Goal: Transaction & Acquisition: Obtain resource

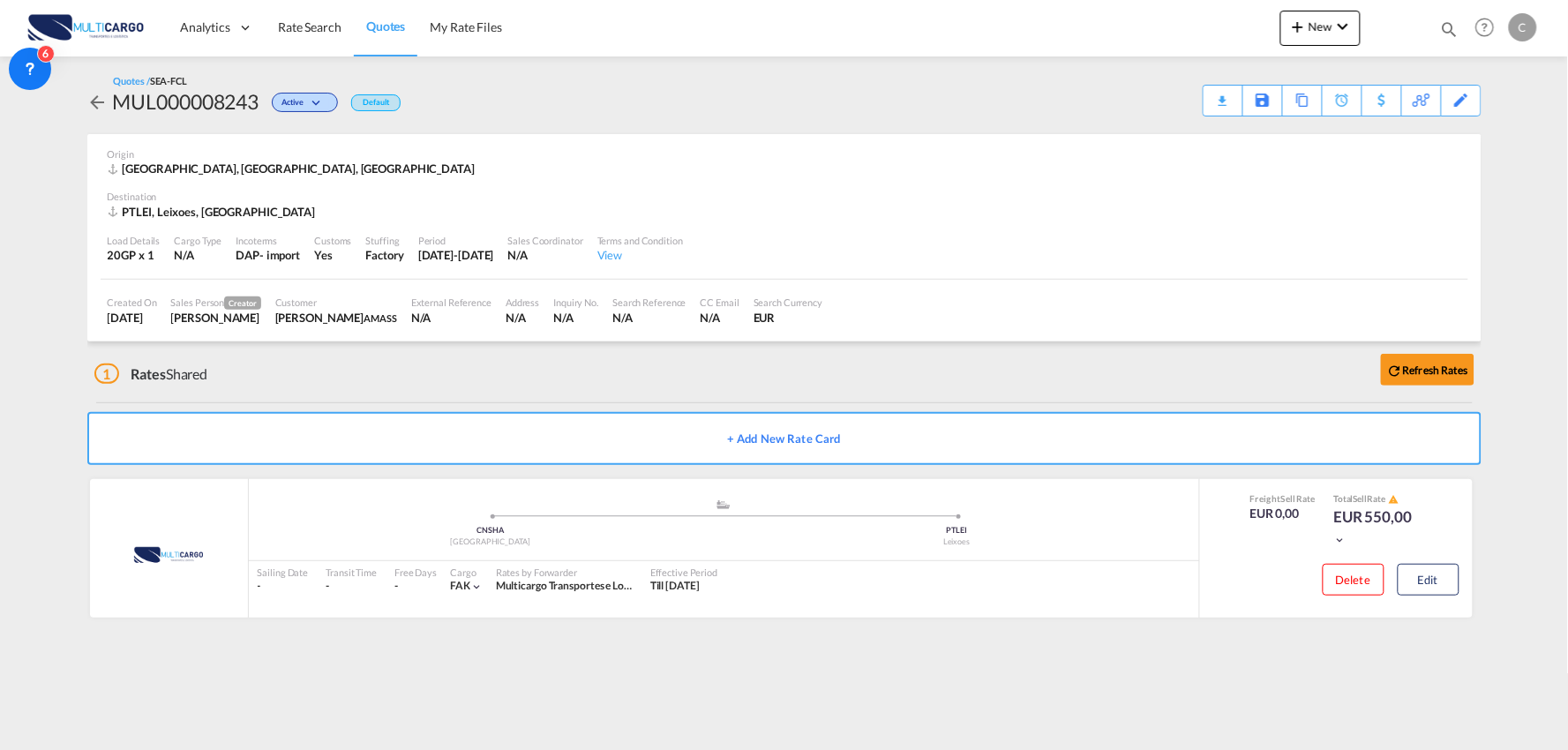
click at [421, 351] on div "1 Rates Shared Refresh Rates" at bounding box center [788, 370] width 1387 height 56
drag, startPoint x: 457, startPoint y: 372, endPoint x: 87, endPoint y: 428, distance: 374.2
click at [457, 372] on div "1 Rates Shared Refresh Rates" at bounding box center [788, 370] width 1387 height 56
click at [507, 382] on div "1 Rates Shared Refresh Rates" at bounding box center [788, 370] width 1387 height 56
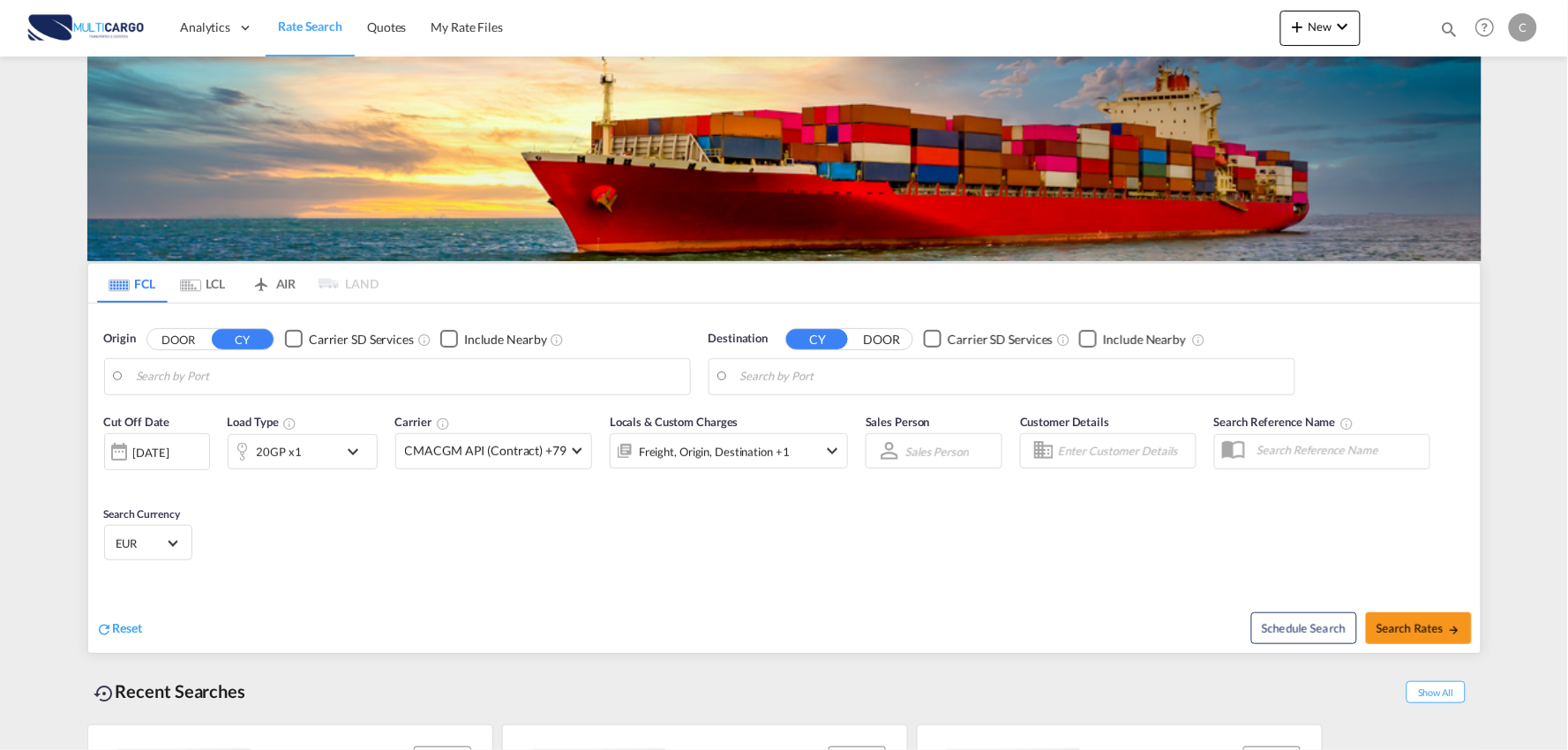
type input "Port of [GEOGRAPHIC_DATA], [GEOGRAPHIC_DATA], [GEOGRAPHIC_DATA]"
type input "Leixoes, Leixoes, PTLEI"
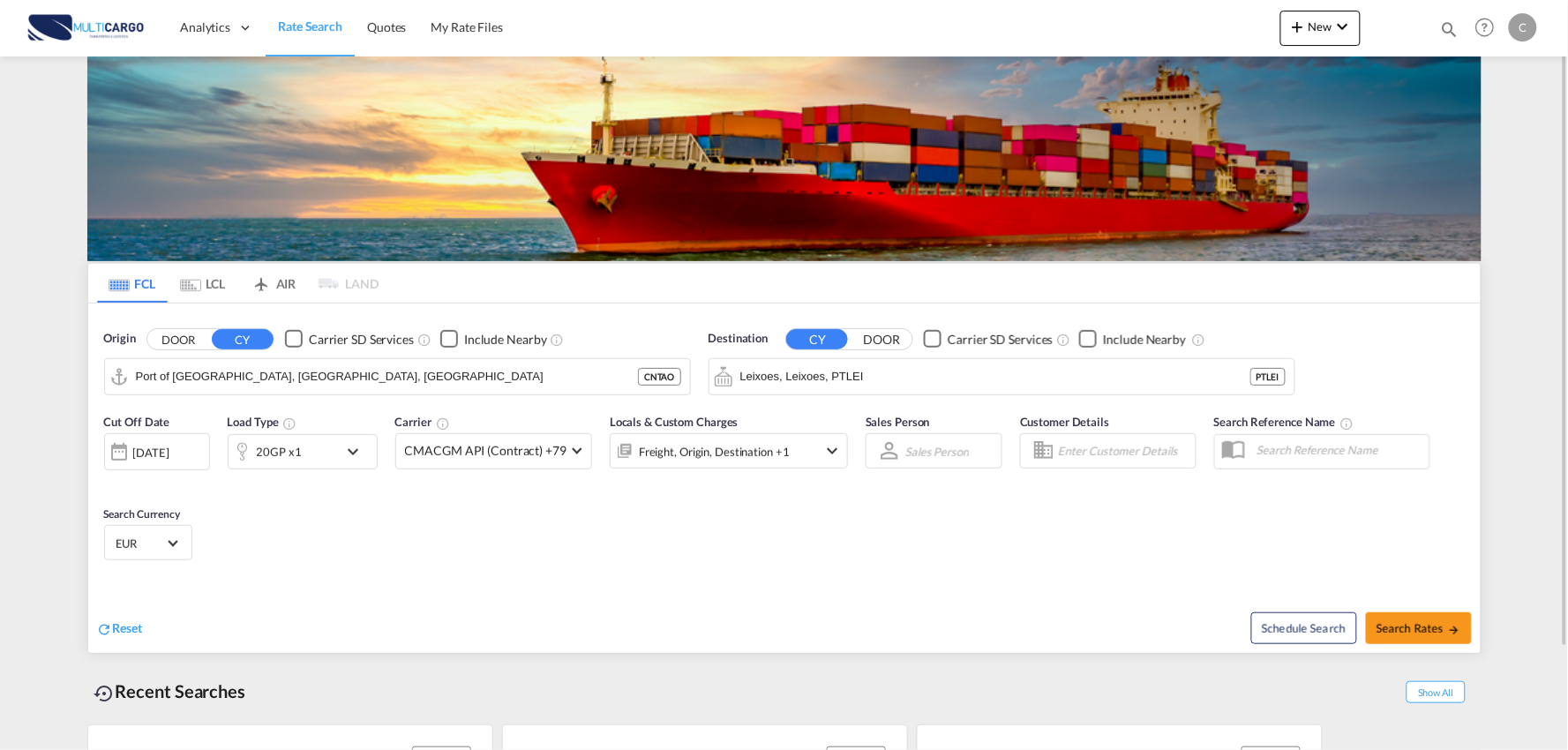
click at [477, 550] on div "Cut Off Date [DATE] [DATE] Load Type 20GP x1 Carrier CMACGM API (Contract) +79 …" at bounding box center [784, 490] width 1392 height 172
click at [1336, 18] on md-icon "icon-chevron-down" at bounding box center [1341, 26] width 21 height 21
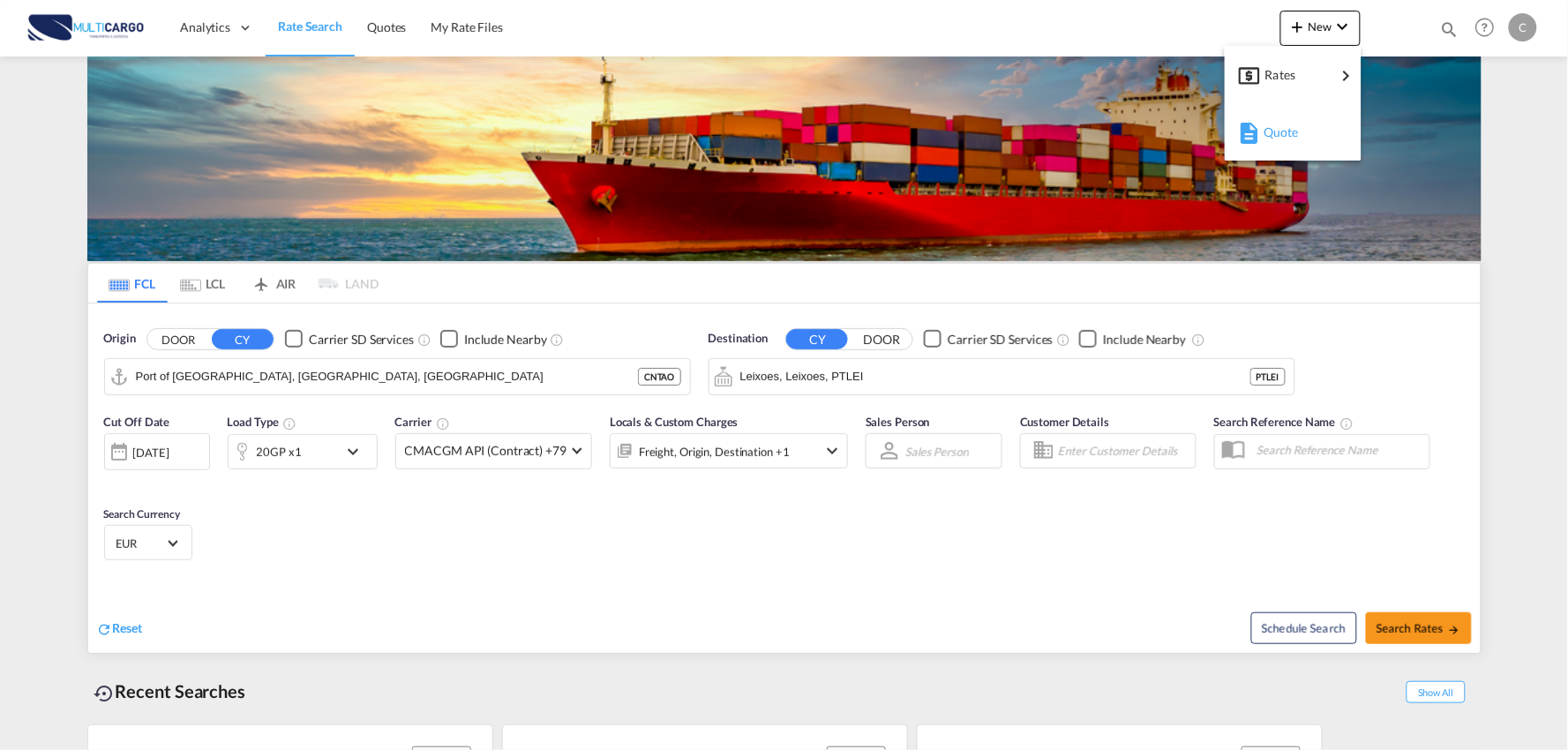
click at [1282, 132] on span "Quote" at bounding box center [1274, 132] width 20 height 35
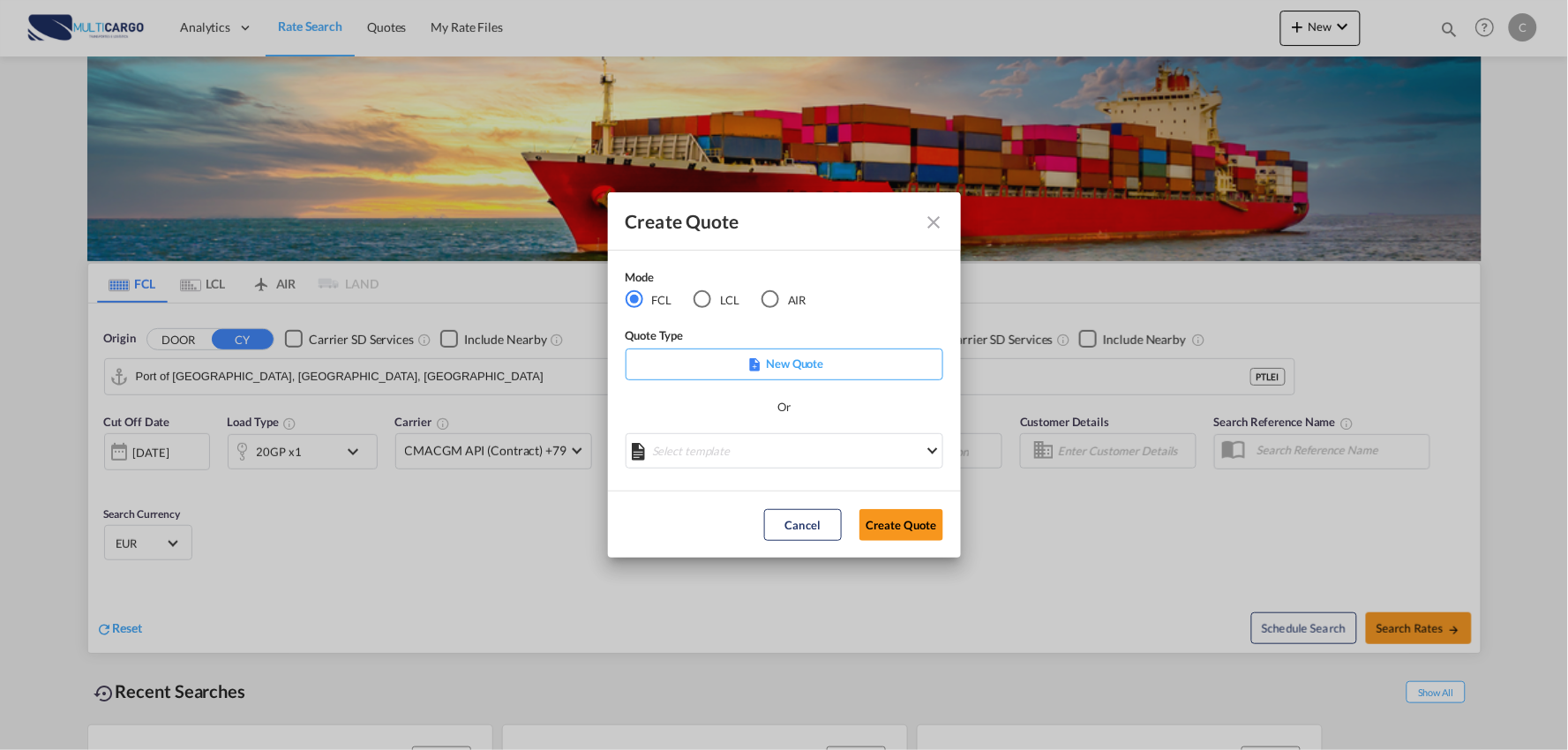
click at [937, 224] on md-icon "Close dialog" at bounding box center [934, 222] width 21 height 21
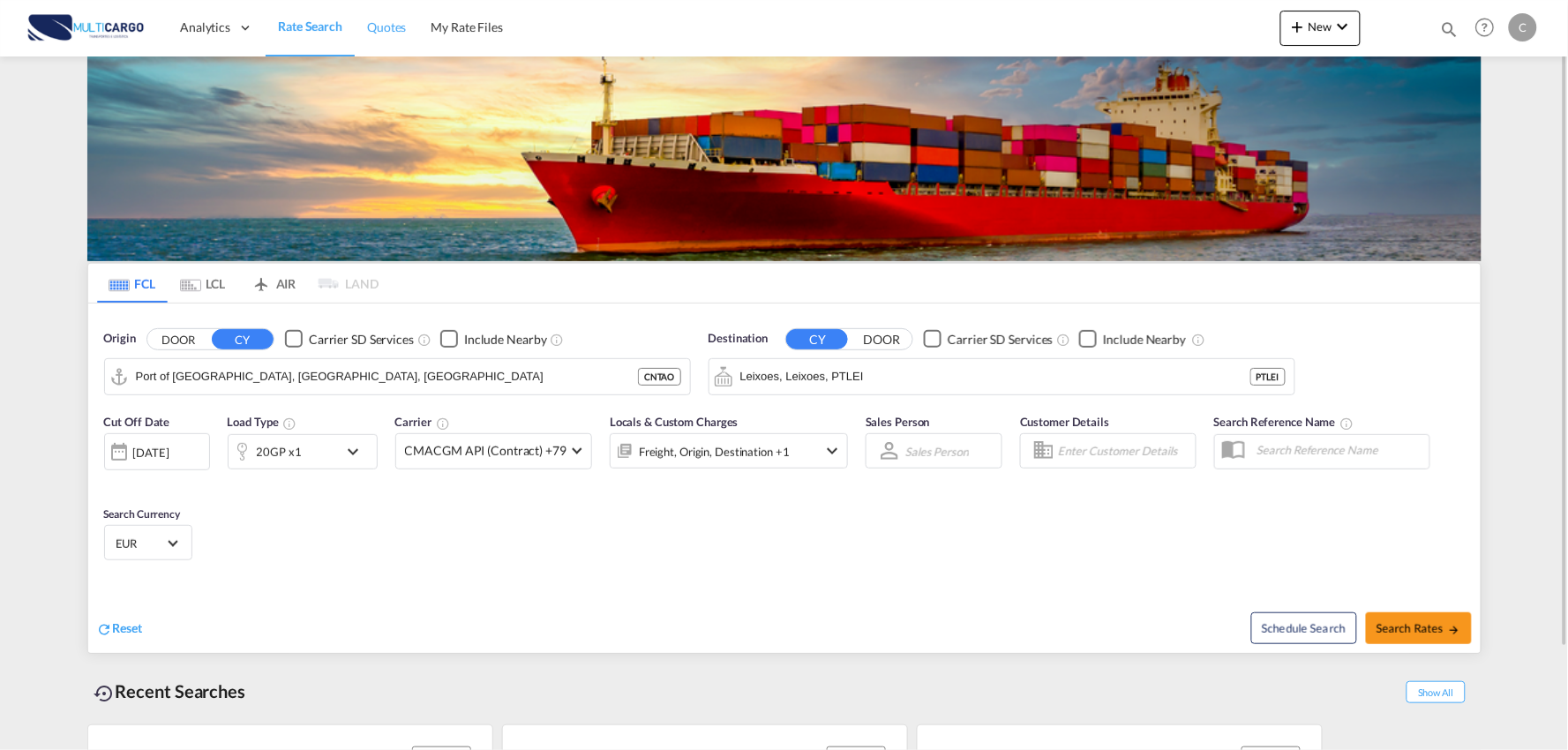
click at [383, 34] on span "Quotes" at bounding box center [386, 27] width 38 height 15
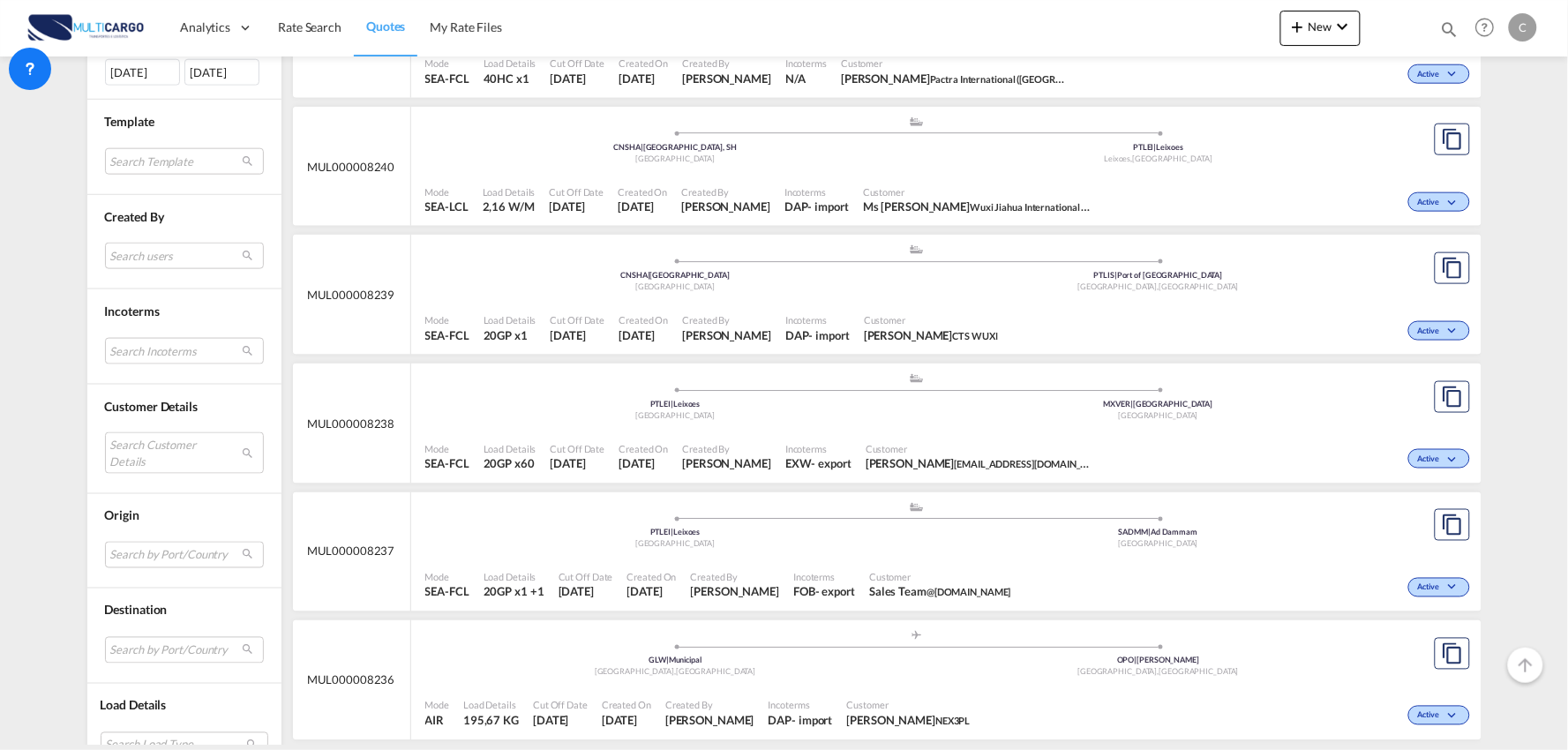
scroll to position [587, 0]
click at [136, 447] on md-select "Search Customer Details user name user [EMAIL_ADDRESS][DOMAIN_NAME] [DOMAIN_NAM…" at bounding box center [184, 451] width 159 height 40
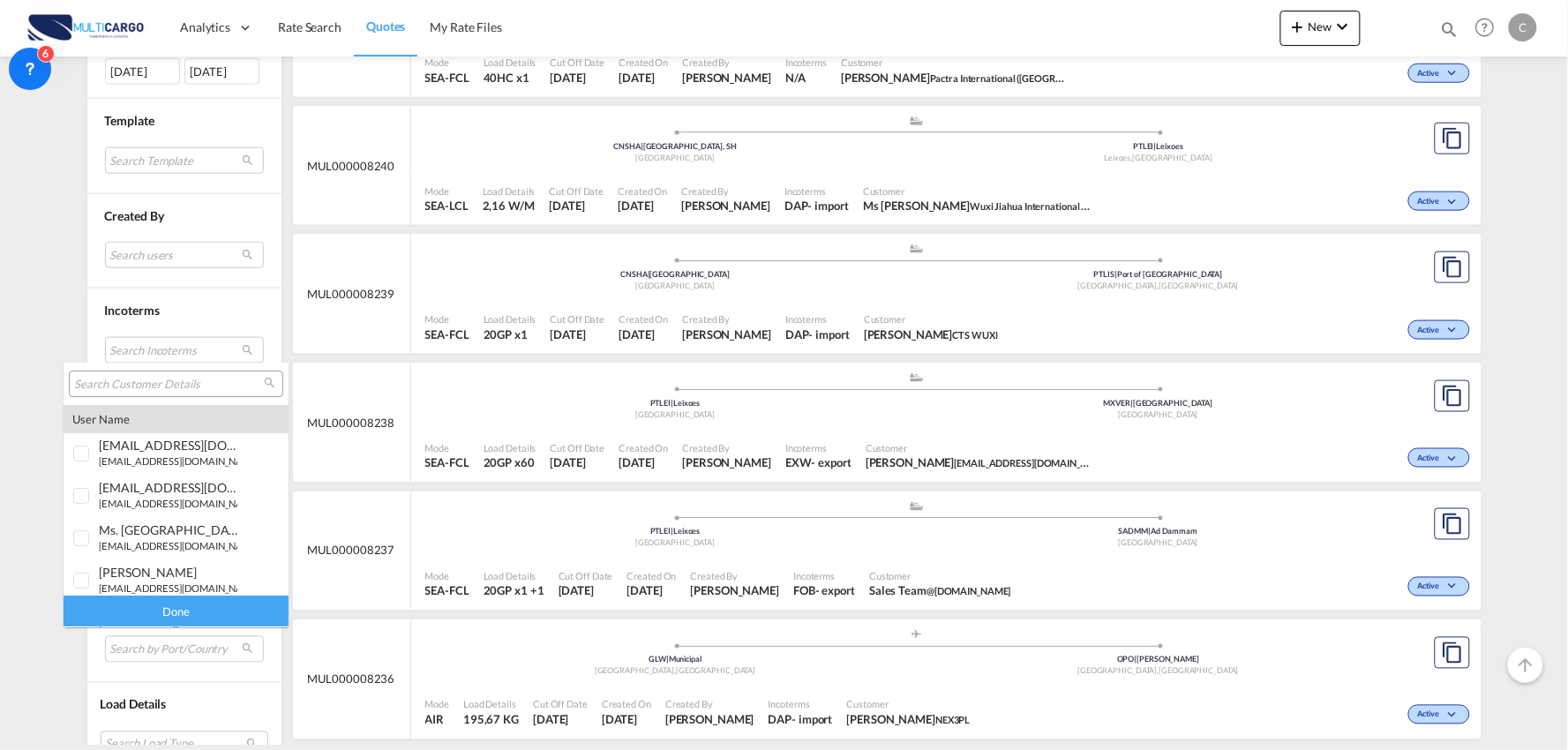
click at [140, 380] on input "search" at bounding box center [168, 384] width 190 height 16
type input "j"
click at [115, 377] on input "search" at bounding box center [168, 384] width 190 height 16
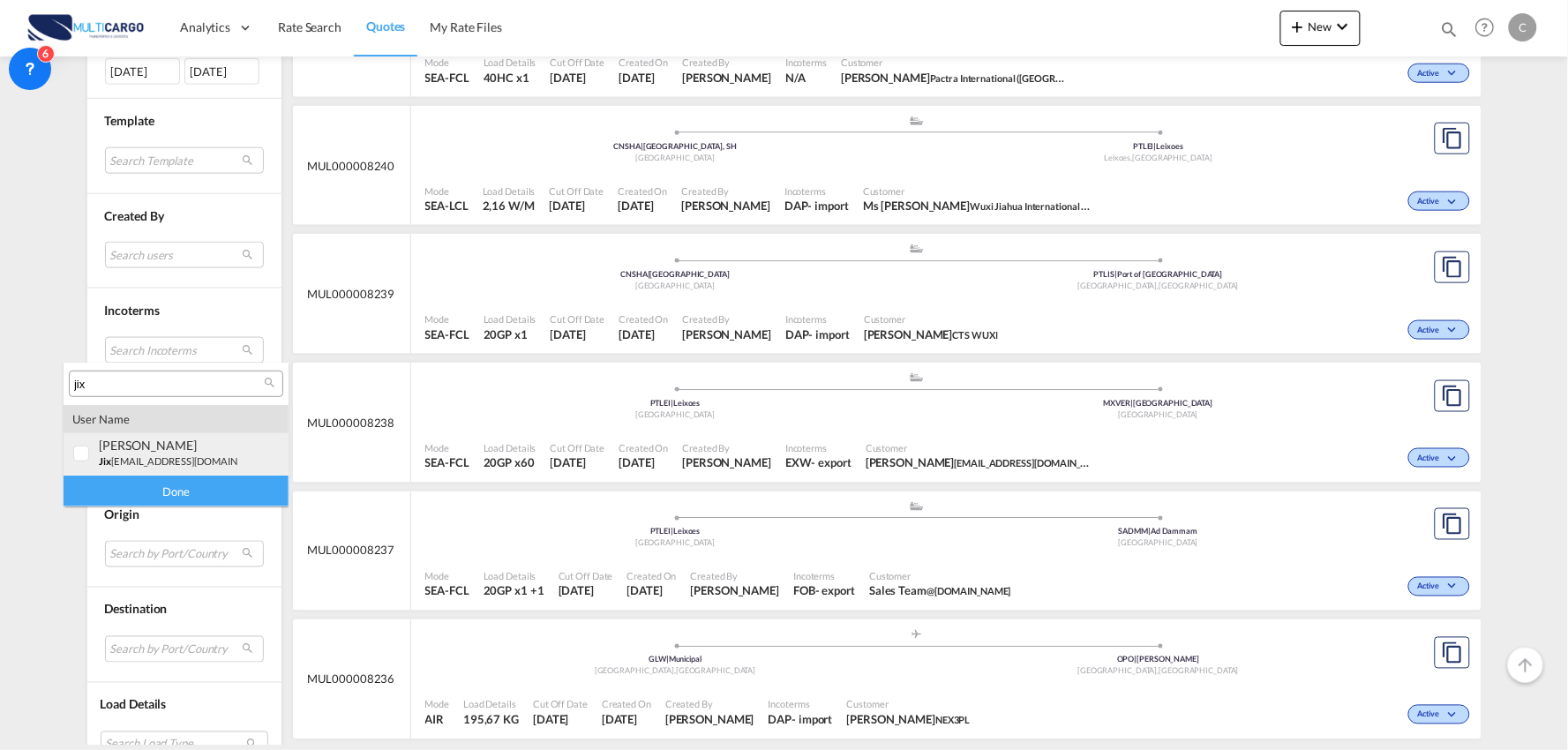
type input "jix"
click at [139, 445] on div "[PERSON_NAME]" at bounding box center [167, 444] width 139 height 15
click at [226, 493] on div "Done" at bounding box center [175, 491] width 225 height 31
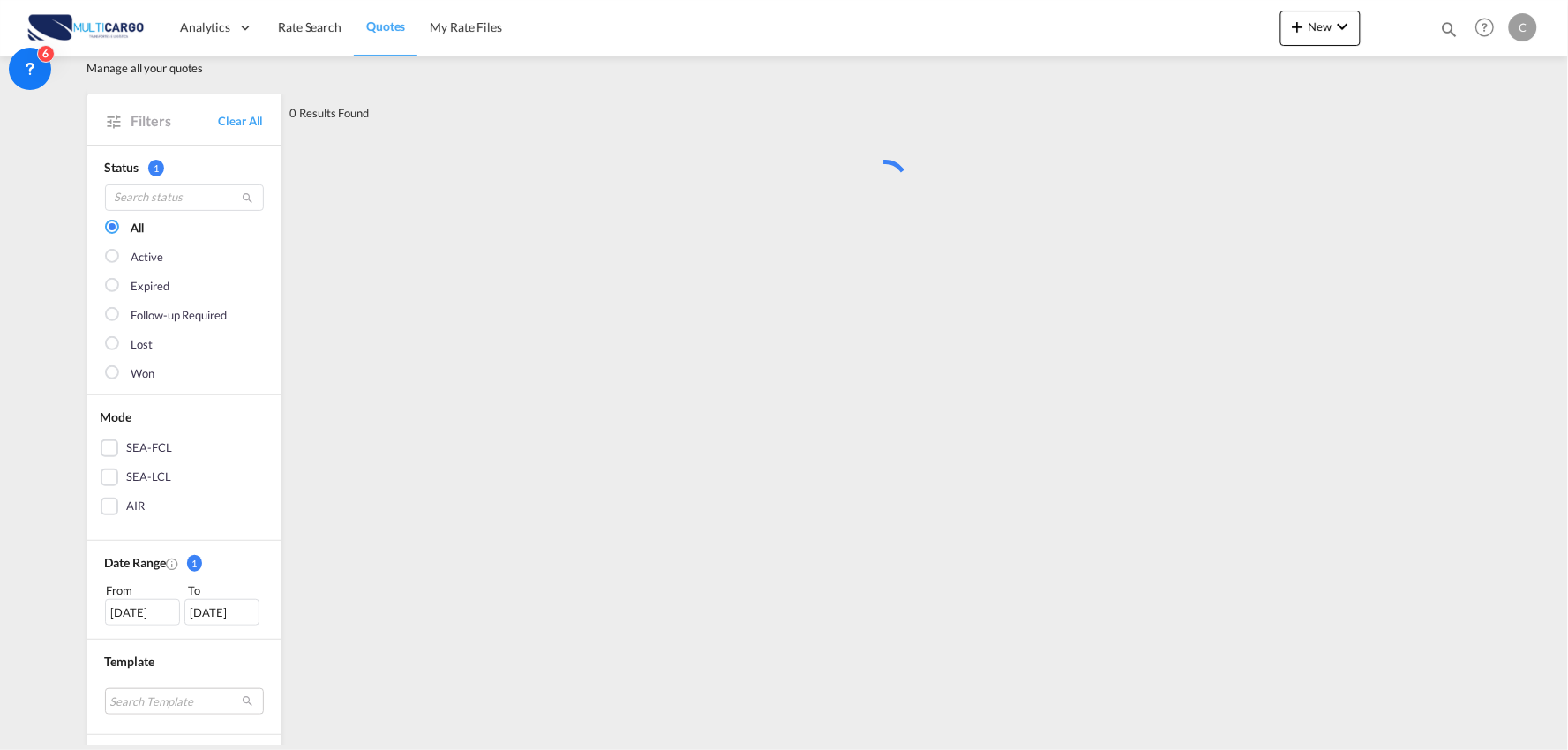
scroll to position [0, 0]
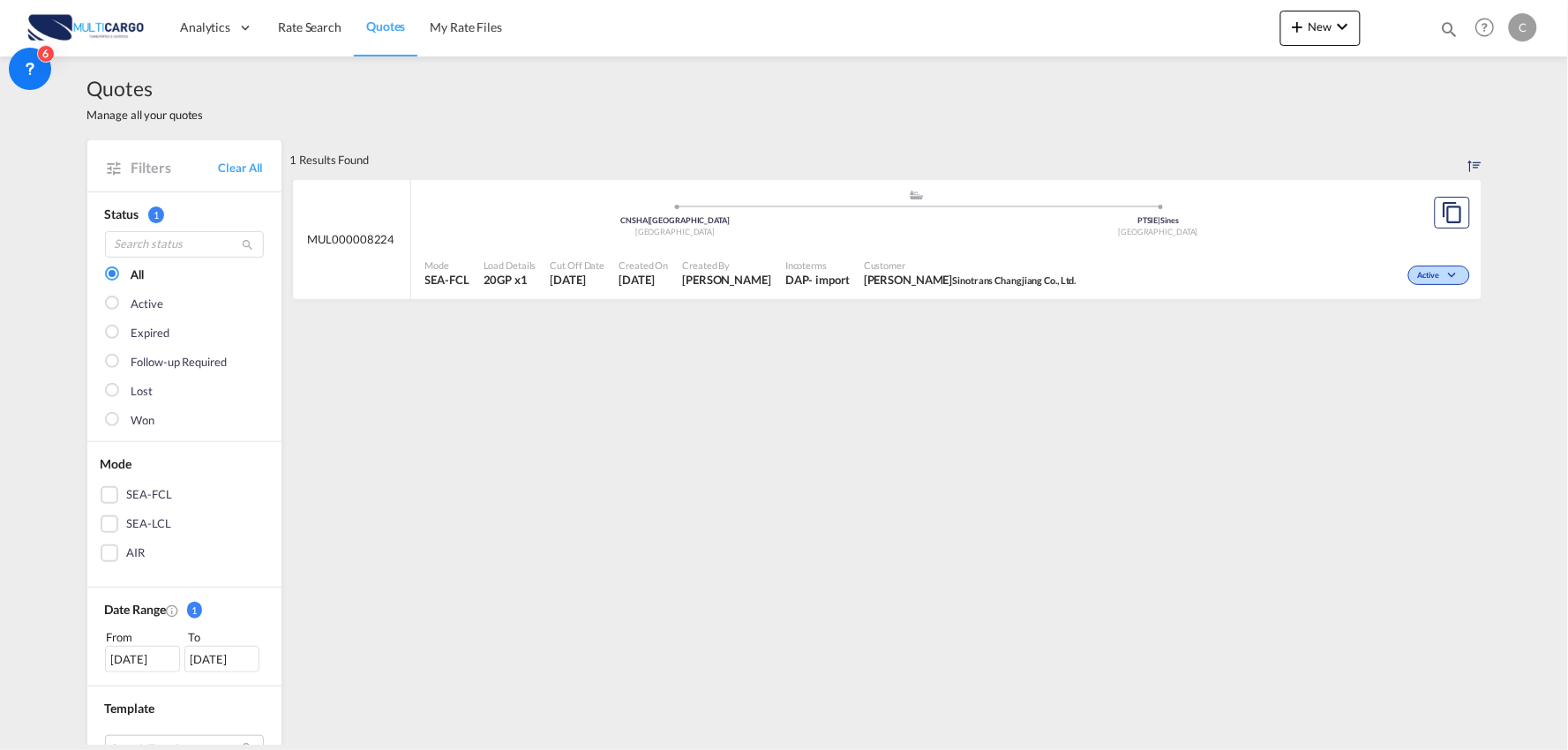
click at [798, 265] on span "Incoterms" at bounding box center [817, 264] width 64 height 13
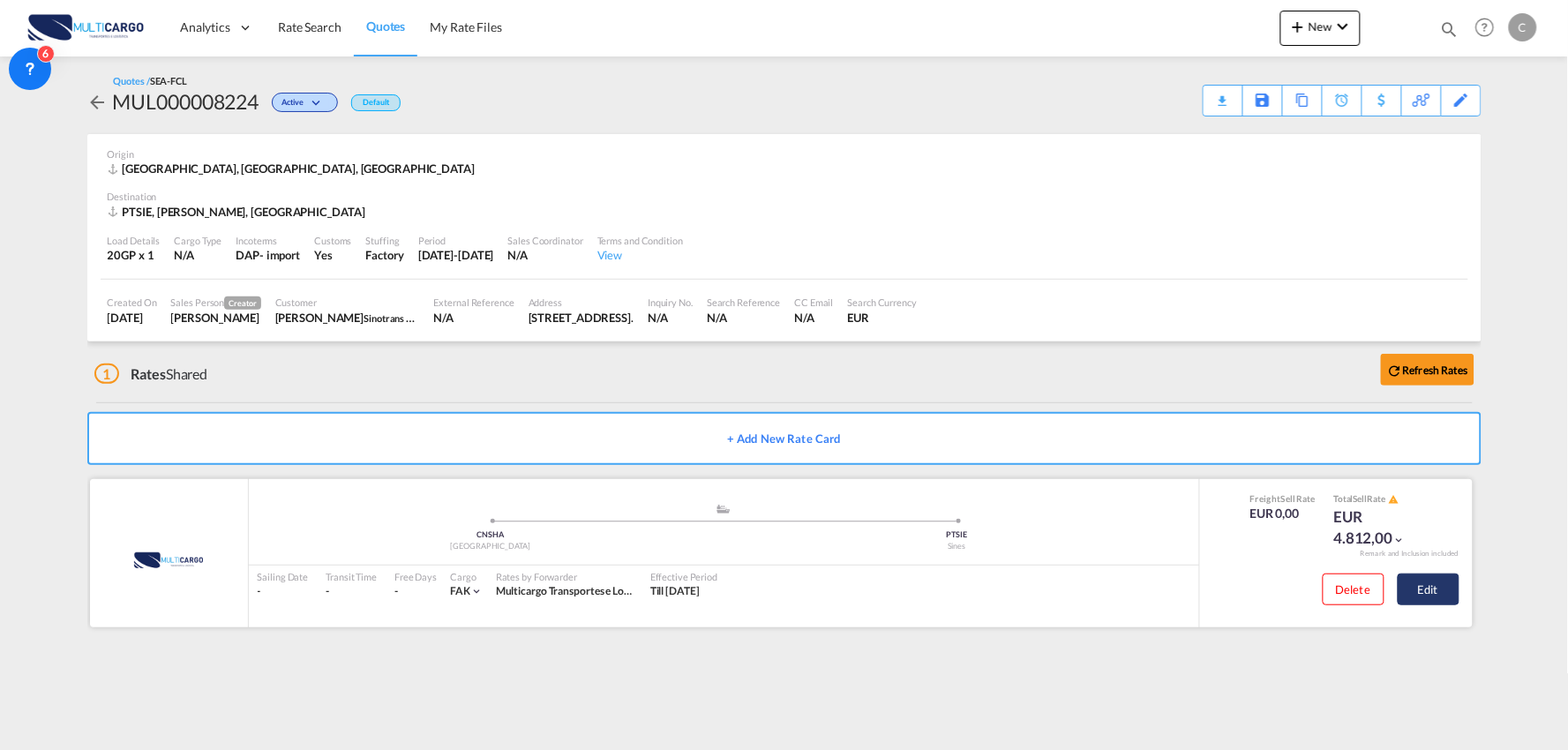
click at [1442, 582] on button "Edit" at bounding box center [1428, 589] width 62 height 32
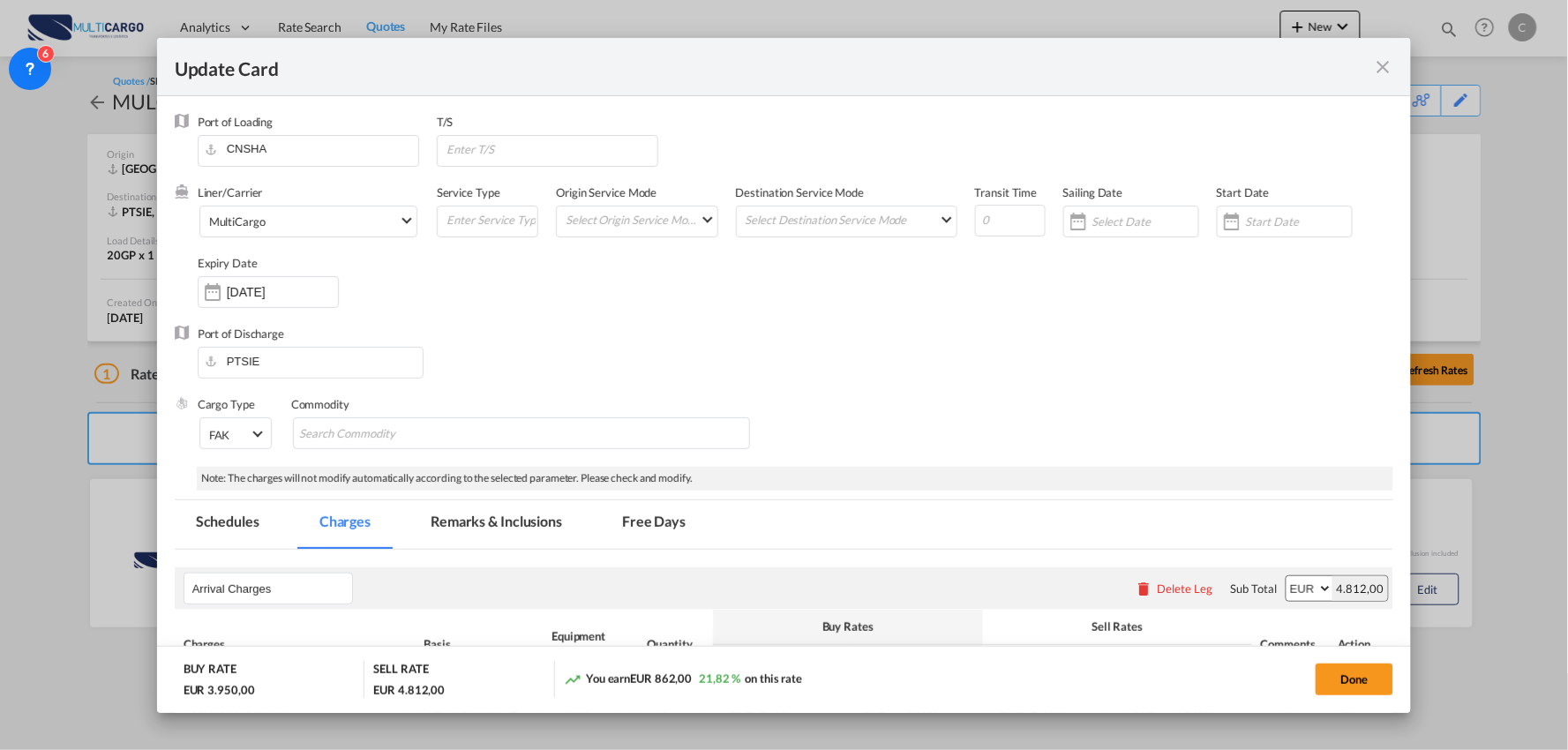
select select "per_document"
select select "per B/L"
select select "per container"
select select "per vehicle"
select select "per day"
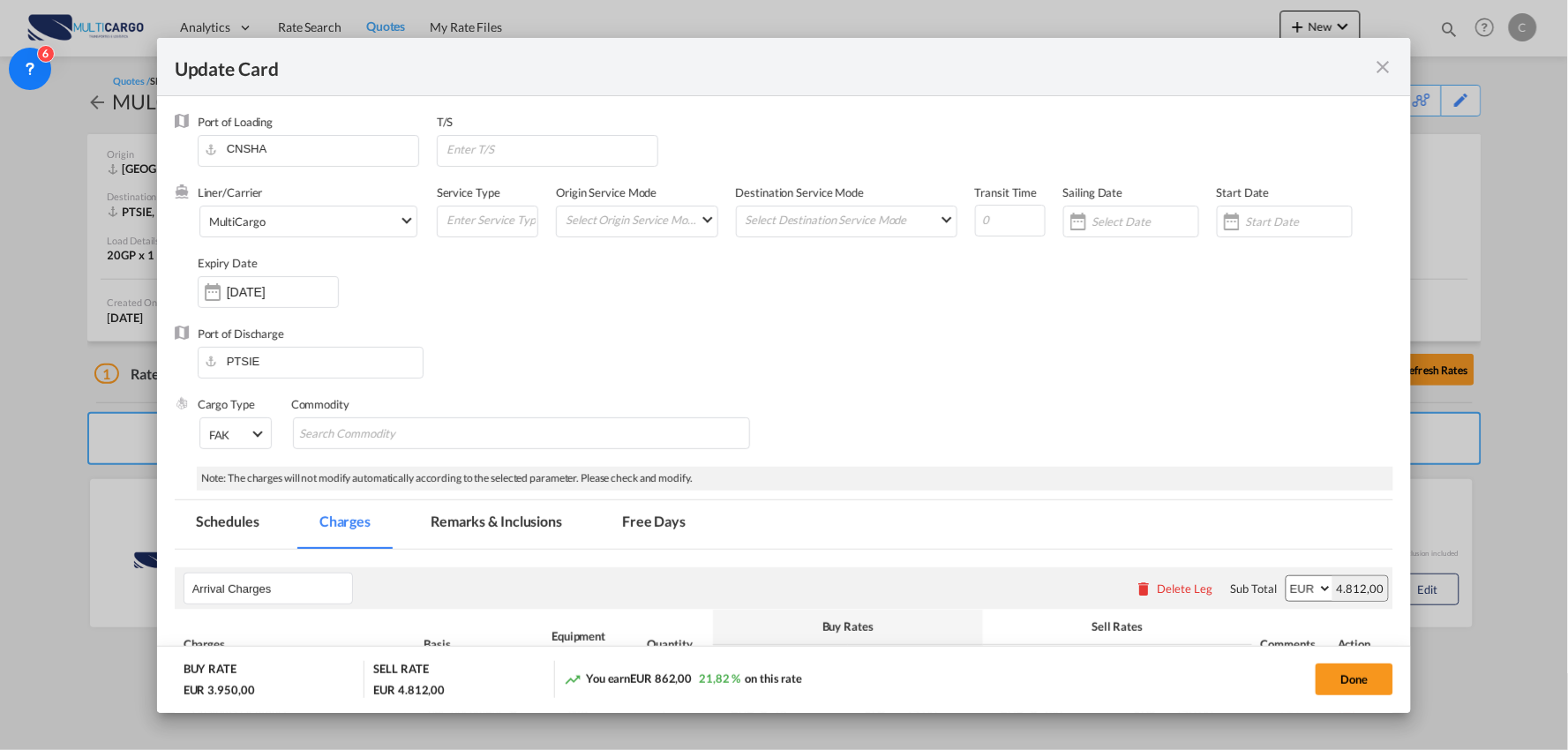
select select "per hour"
select select "per container"
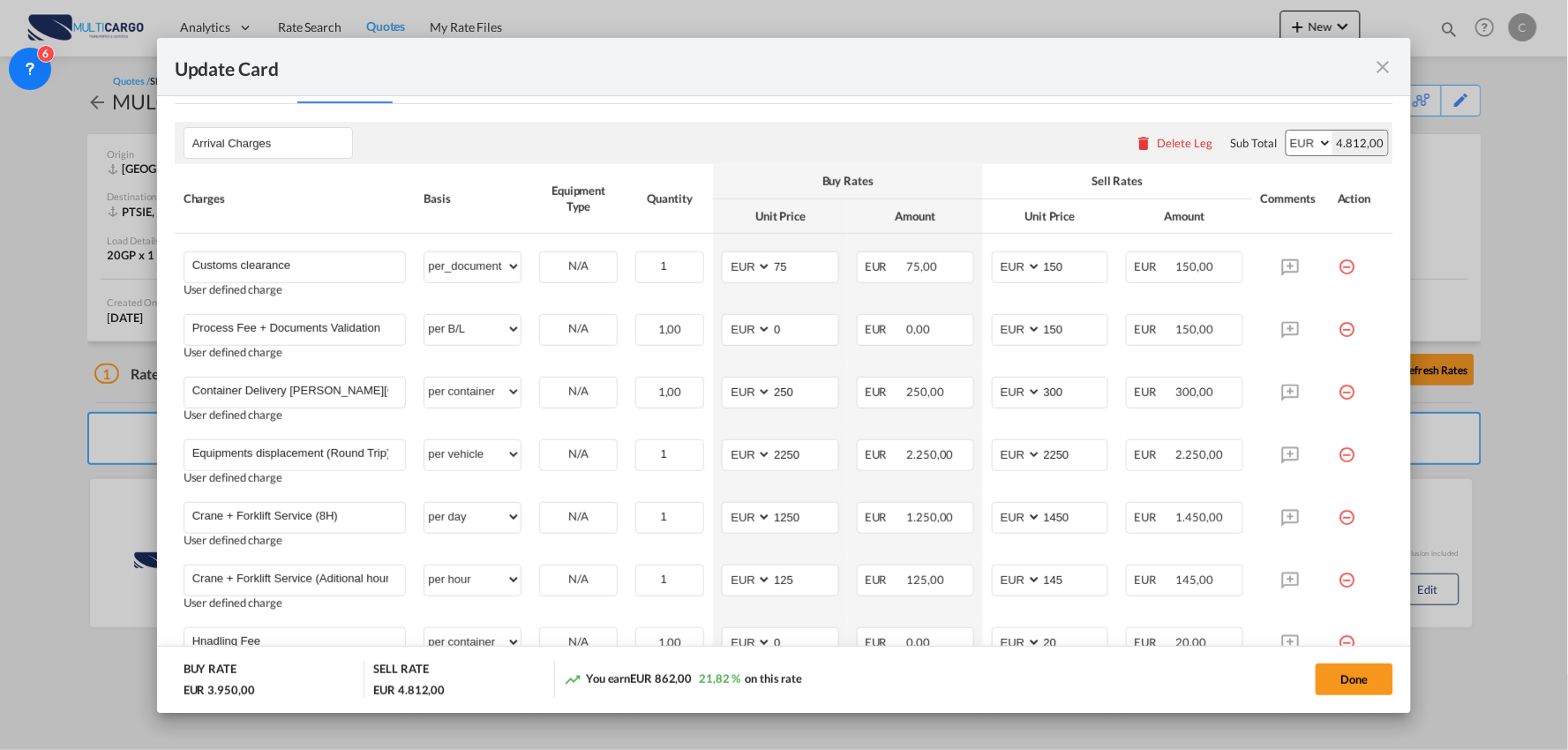
scroll to position [587, 0]
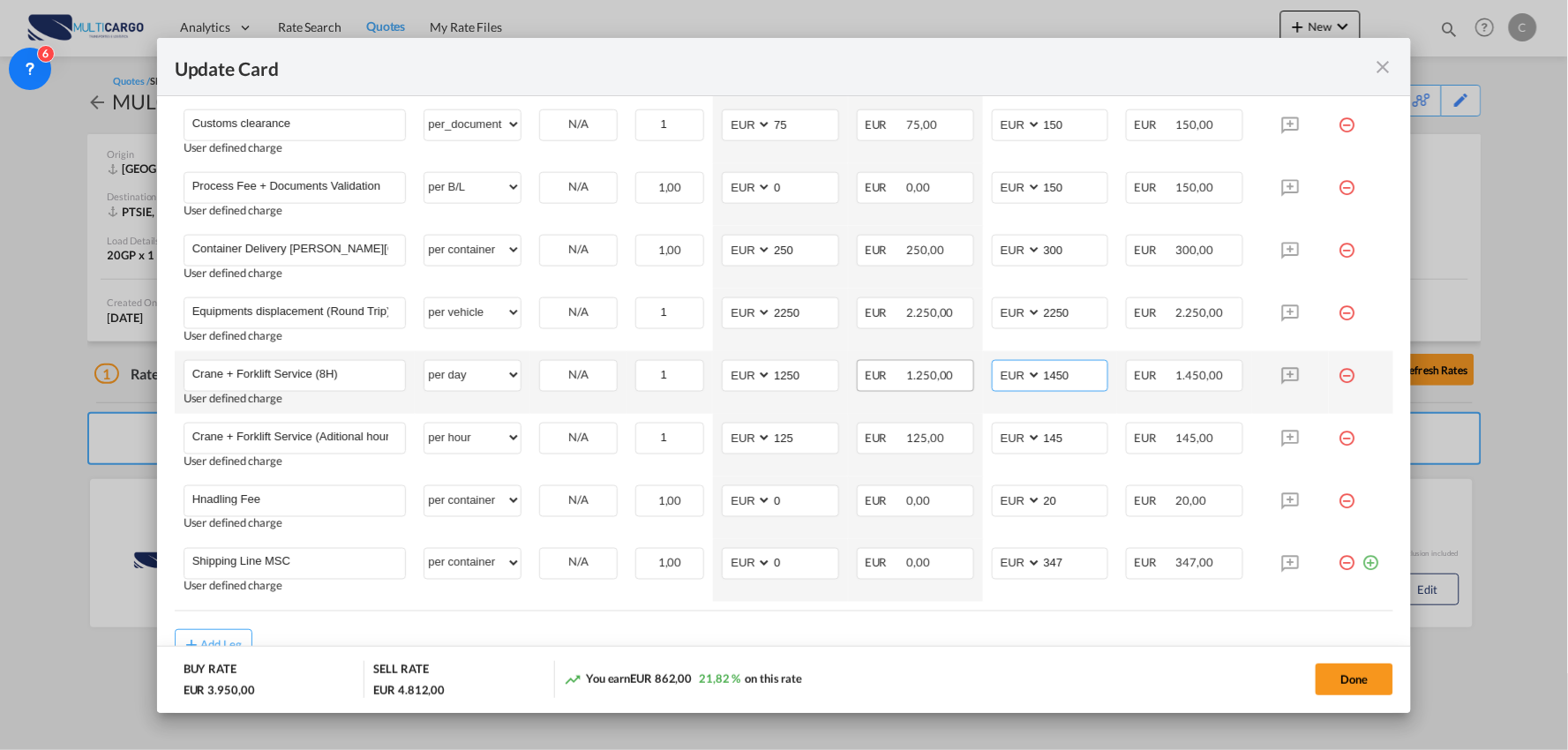
click at [963, 377] on tr "Crane + Forklift Service (8H) Please Enter User Defined Charges Cannot Be Publi…" at bounding box center [784, 382] width 1219 height 63
click at [1073, 377] on input "1450" at bounding box center [1075, 374] width 66 height 27
drag, startPoint x: 1073, startPoint y: 377, endPoint x: 975, endPoint y: 376, distance: 98.0
click at [983, 376] on td "AED AFN ALL AMD ANG AOA ARS AUD AWG AZN BAM BBD BDT BGN BHD BIF BMD BND [PERSON…" at bounding box center [1050, 382] width 135 height 63
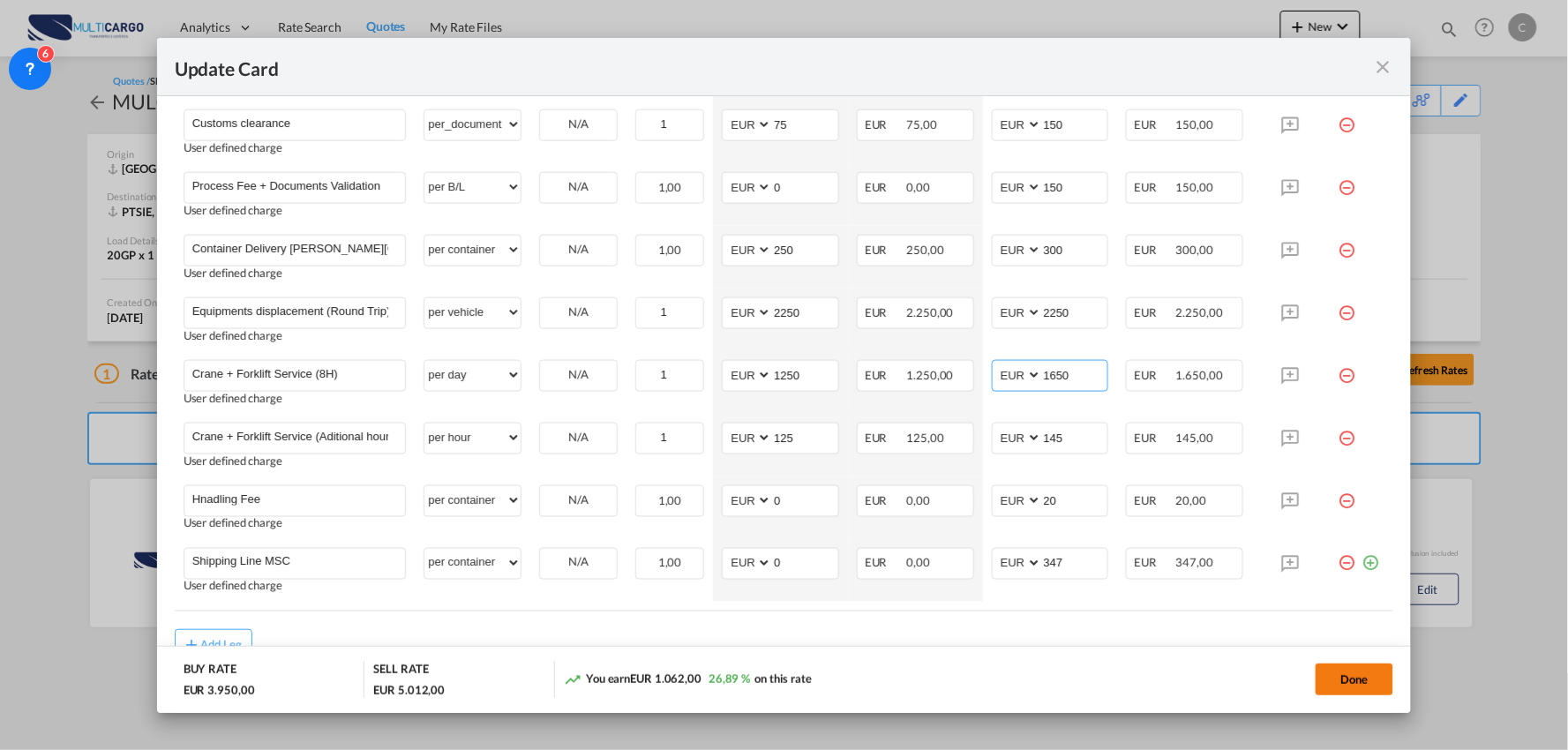
type input "1650"
click at [1343, 684] on button "Done" at bounding box center [1353, 680] width 78 height 32
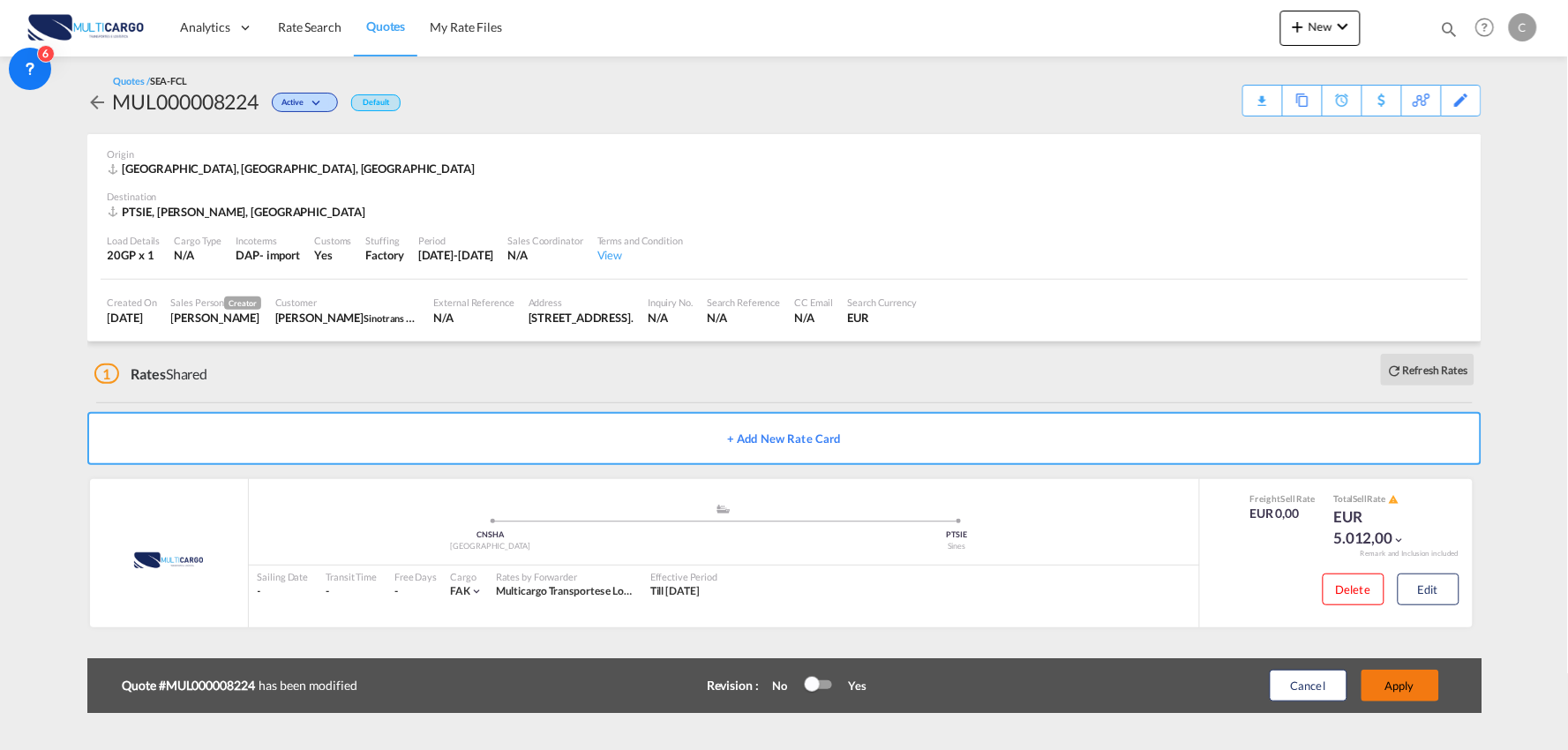
click at [1417, 690] on button "Apply" at bounding box center [1400, 686] width 78 height 32
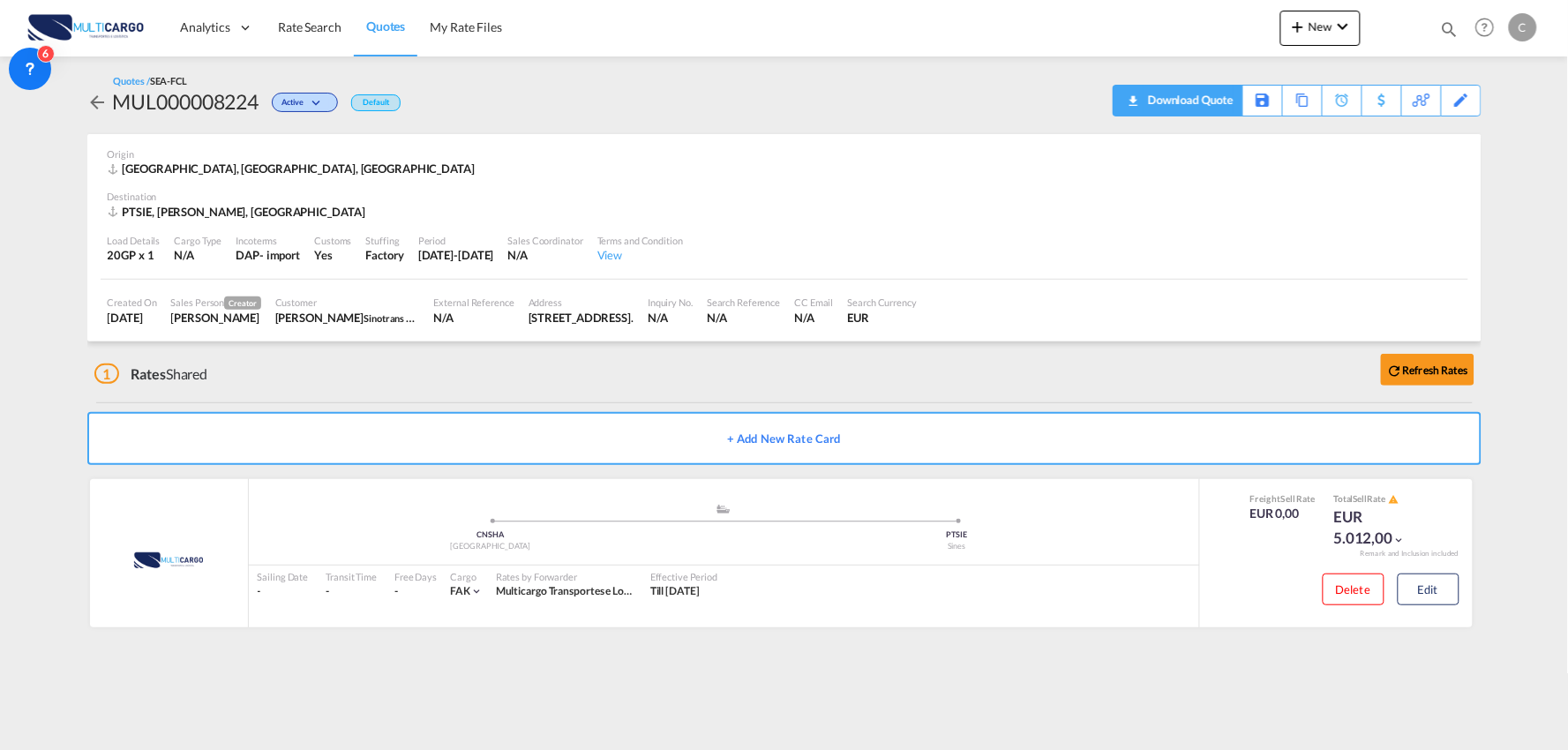
click at [1218, 100] on div "Download Quote" at bounding box center [1188, 100] width 90 height 29
